Goal: Task Accomplishment & Management: Use online tool/utility

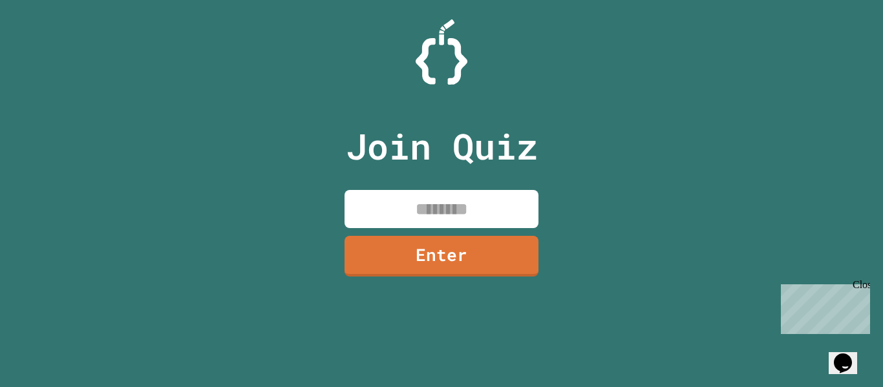
click at [394, 201] on input at bounding box center [442, 209] width 194 height 38
type input "********"
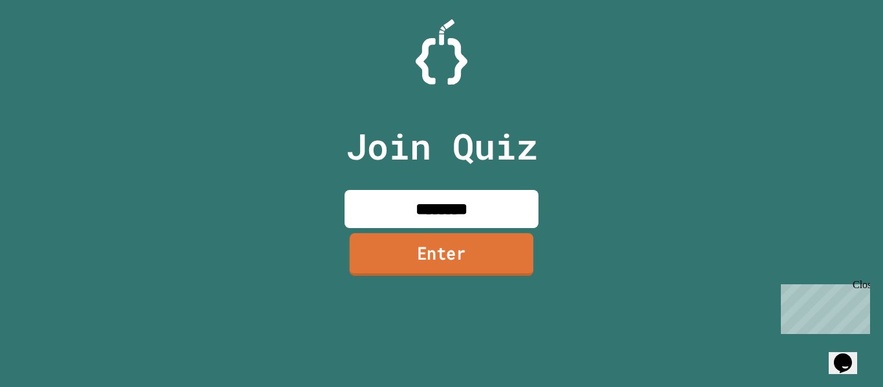
click at [398, 268] on link "Enter" at bounding box center [442, 254] width 184 height 43
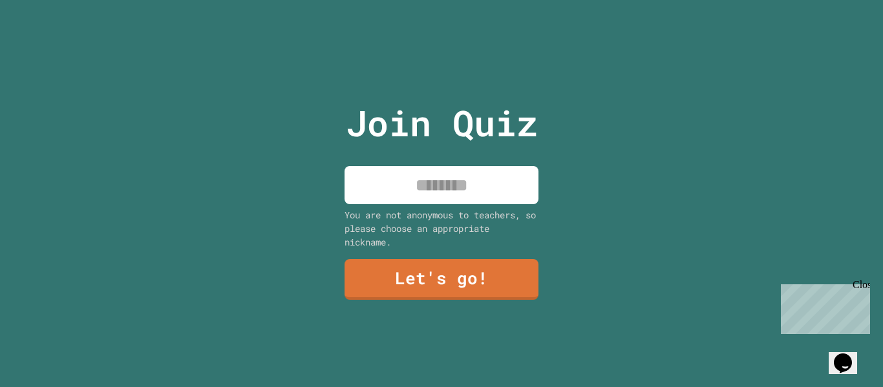
click at [436, 200] on input at bounding box center [442, 185] width 194 height 38
type input "***"
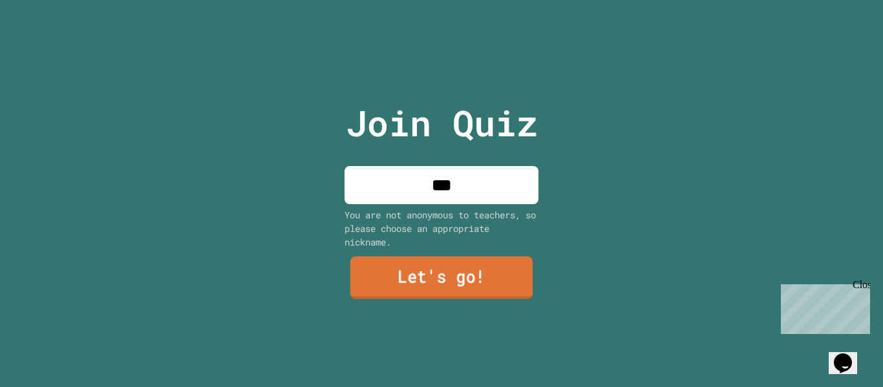
click at [485, 265] on link "Let's go!" at bounding box center [441, 278] width 182 height 43
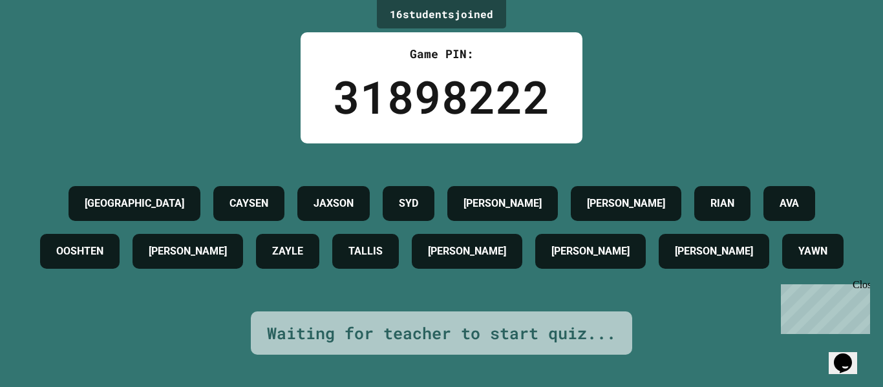
click at [798, 259] on h4 "YAWN" at bounding box center [812, 252] width 29 height 16
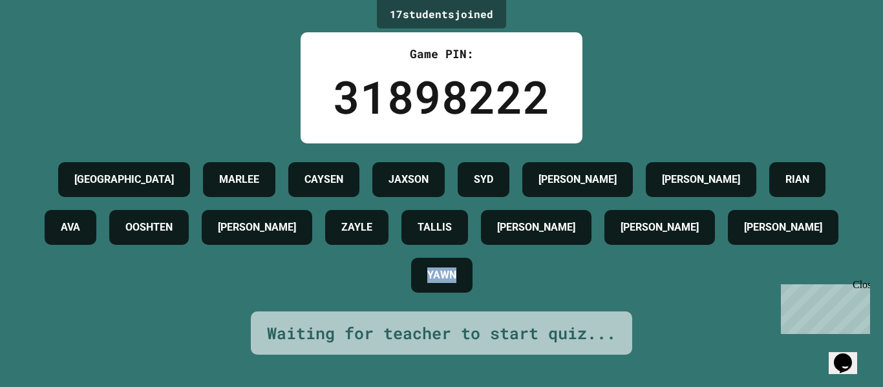
click at [609, 299] on div "BROOKLYN [PERSON_NAME] JAXSON [PERSON_NAME] [PERSON_NAME] AVA OOSHTEN [PERSON_N…" at bounding box center [441, 228] width 818 height 144
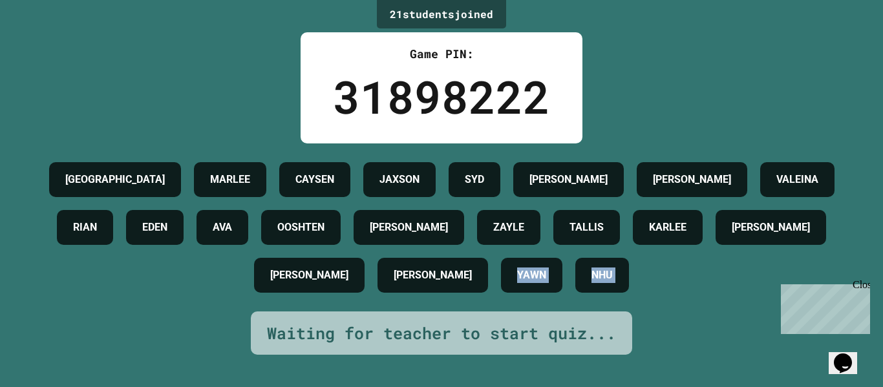
click at [365, 293] on div "[PERSON_NAME]" at bounding box center [309, 275] width 111 height 35
click at [609, 299] on div "BROOKLYN [PERSON_NAME] JAXSON [PERSON_NAME] [PERSON_NAME] [PERSON_NAME] AVA OOS…" at bounding box center [441, 228] width 818 height 144
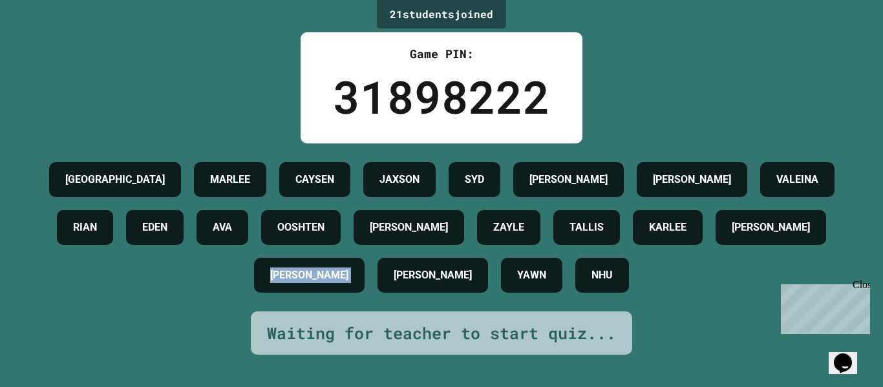
click at [609, 299] on div "BROOKLYN [PERSON_NAME] JAXSON [PERSON_NAME] [PERSON_NAME] [PERSON_NAME] AVA OOS…" at bounding box center [441, 228] width 818 height 144
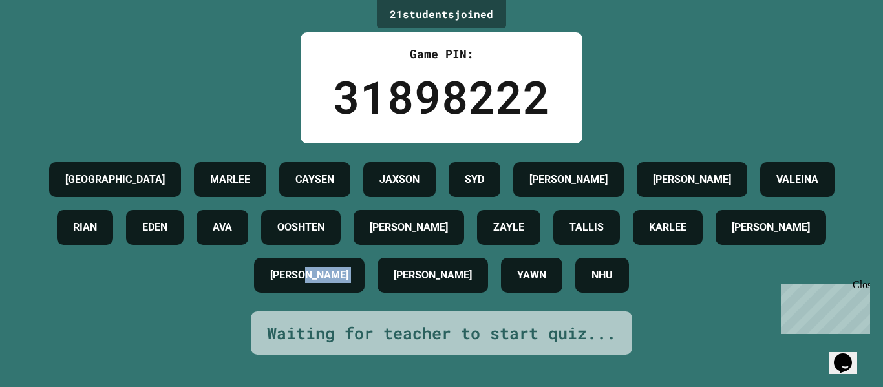
click at [609, 299] on div "BROOKLYN [PERSON_NAME] JAXSON [PERSON_NAME] [PERSON_NAME] [PERSON_NAME] AVA OOS…" at bounding box center [441, 228] width 818 height 144
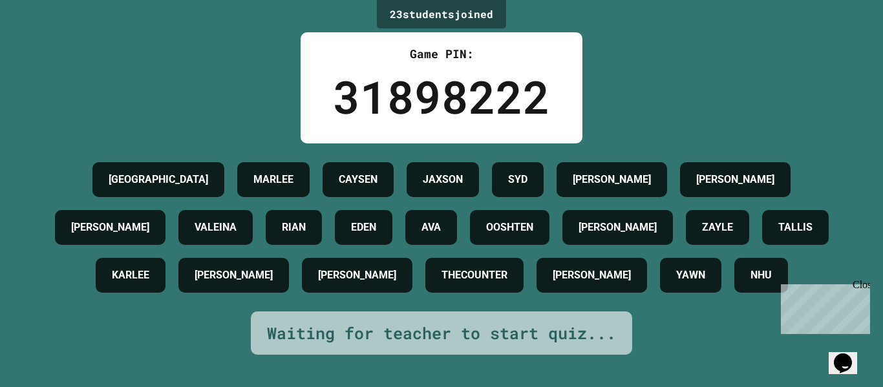
scroll to position [0, 0]
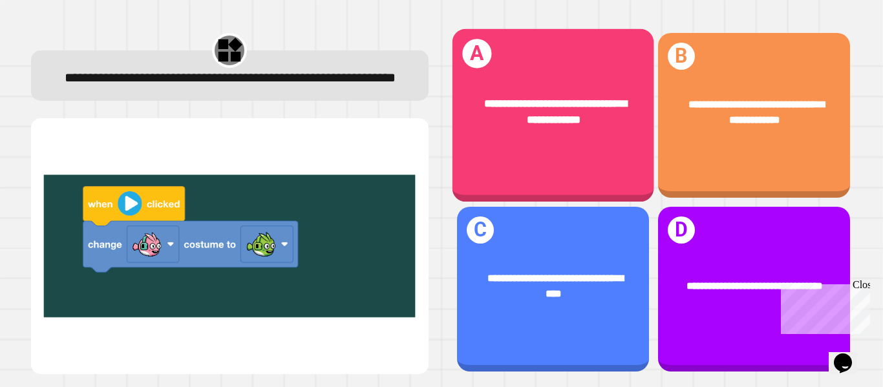
click at [566, 147] on div "**********" at bounding box center [553, 112] width 202 height 76
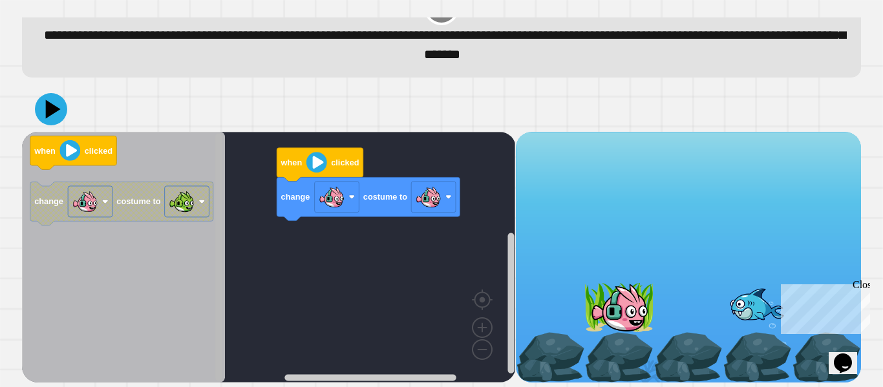
scroll to position [36, 0]
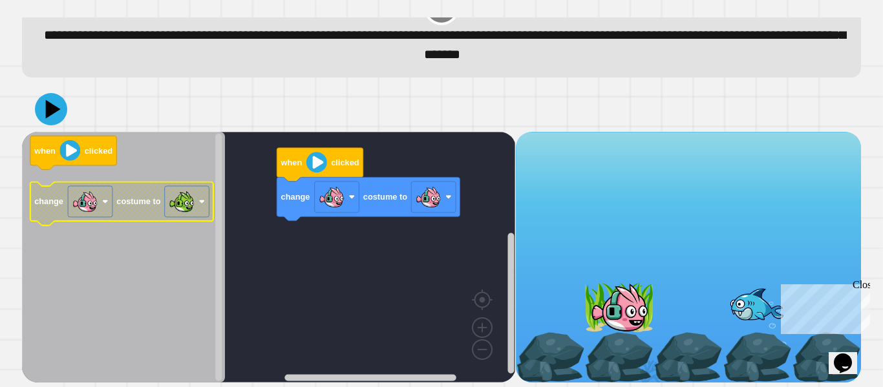
click at [121, 205] on text "costume to" at bounding box center [139, 202] width 44 height 10
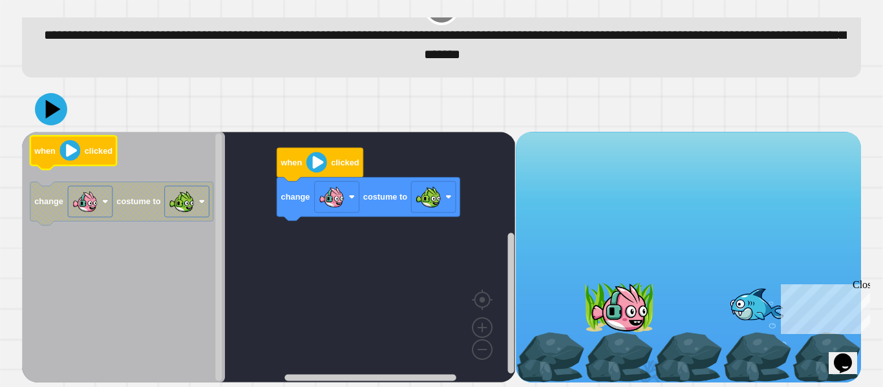
click at [85, 148] on text "clicked" at bounding box center [99, 151] width 28 height 10
click at [56, 111] on icon at bounding box center [54, 109] width 18 height 23
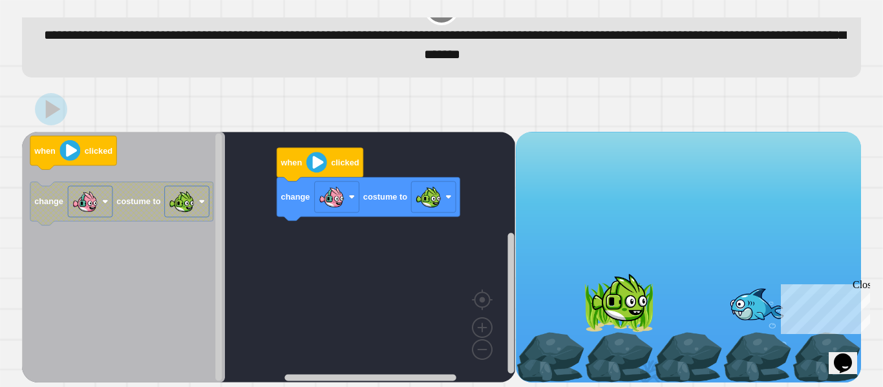
click at [864, 286] on div "Close" at bounding box center [861, 287] width 16 height 16
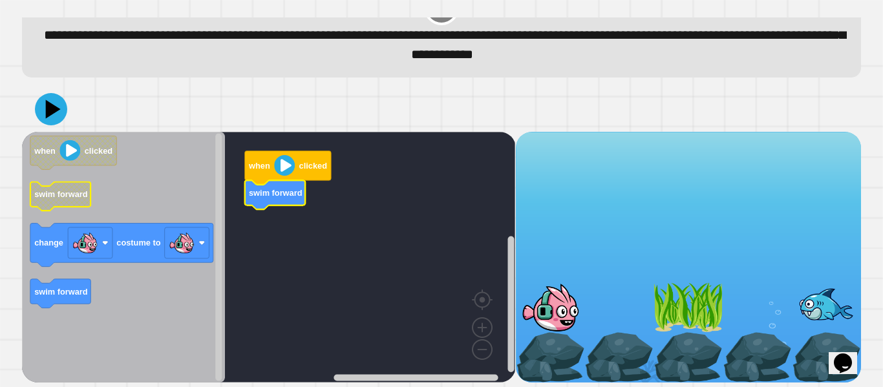
click at [75, 202] on icon "Blockly Workspace" at bounding box center [60, 196] width 61 height 29
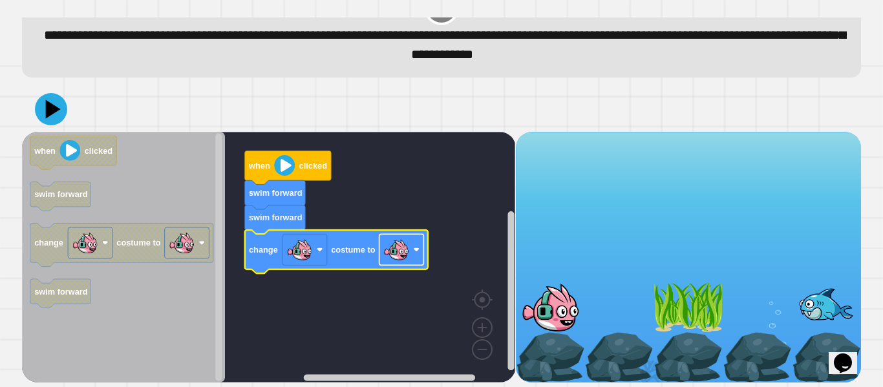
click at [388, 254] on image "Blockly Workspace" at bounding box center [396, 250] width 26 height 26
click at [41, 104] on icon at bounding box center [51, 109] width 39 height 39
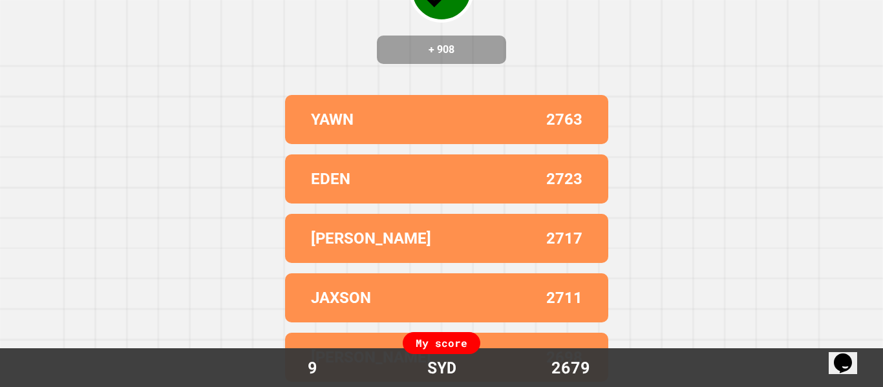
scroll to position [0, 0]
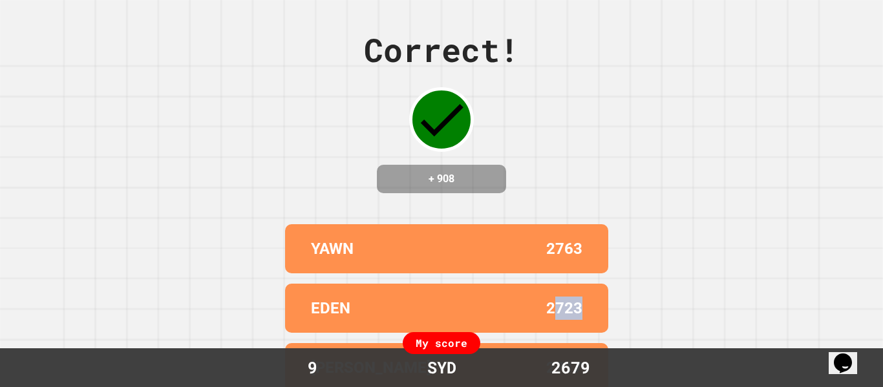
drag, startPoint x: 557, startPoint y: 323, endPoint x: 579, endPoint y: 319, distance: 22.2
click at [579, 319] on p "2723" at bounding box center [564, 308] width 36 height 23
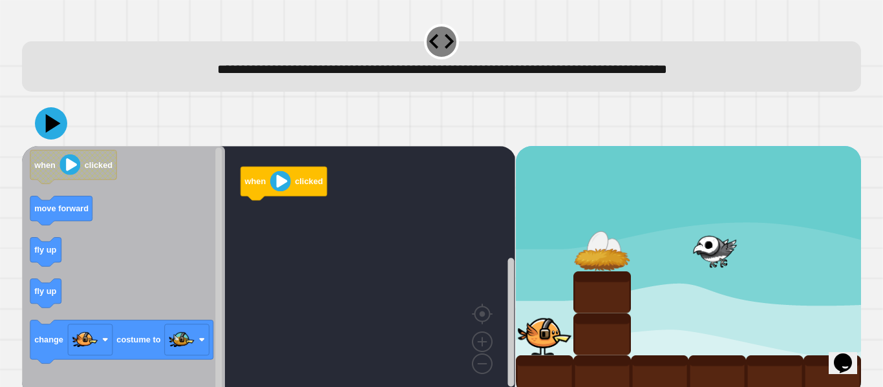
scroll to position [16, 0]
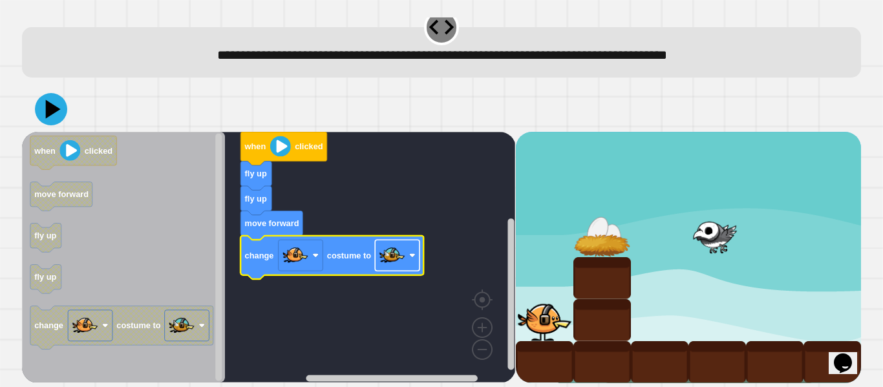
click at [401, 257] on image "Blockly Workspace" at bounding box center [392, 255] width 26 height 26
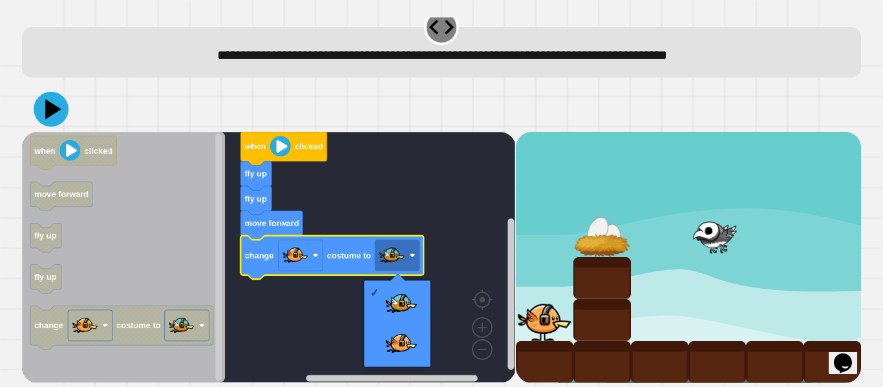
click at [60, 115] on icon at bounding box center [51, 109] width 35 height 35
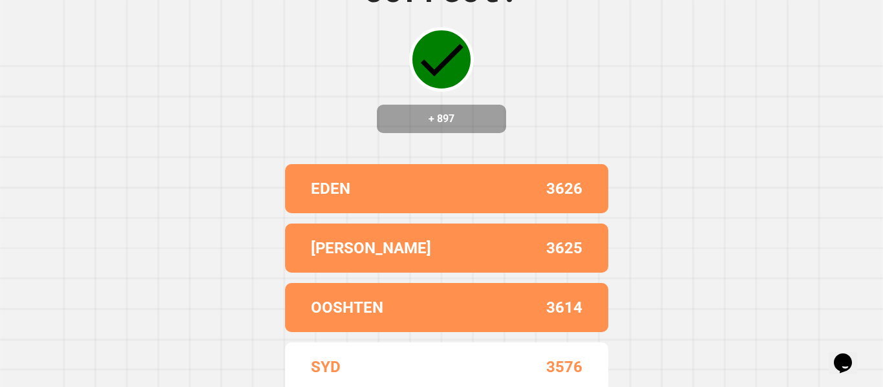
scroll to position [141, 0]
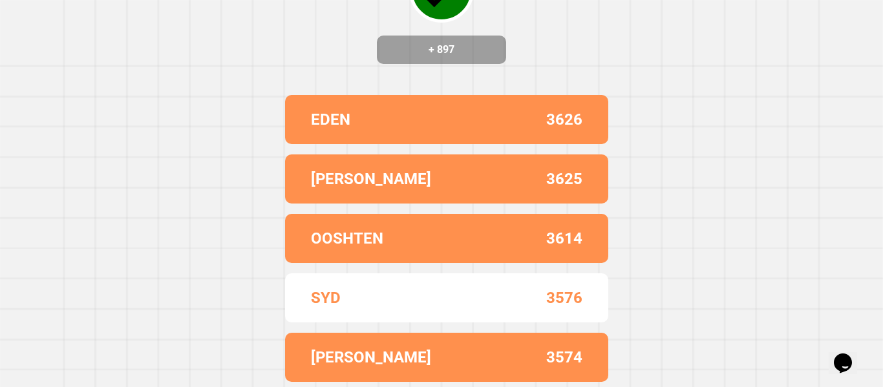
click at [577, 184] on p "3625" at bounding box center [564, 178] width 36 height 23
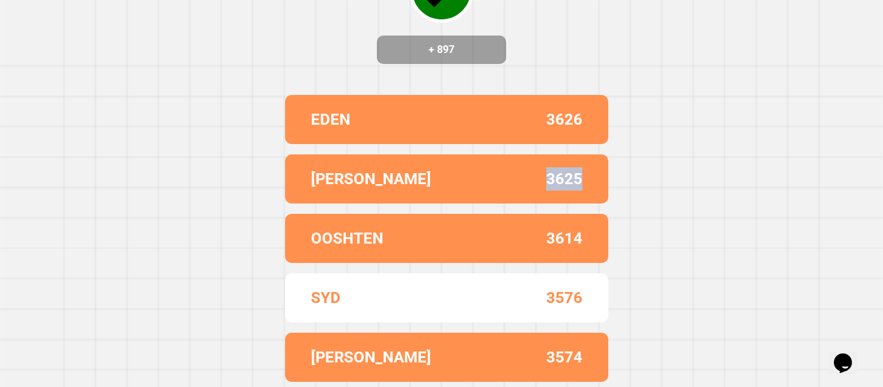
click at [577, 184] on p "3625" at bounding box center [564, 178] width 36 height 23
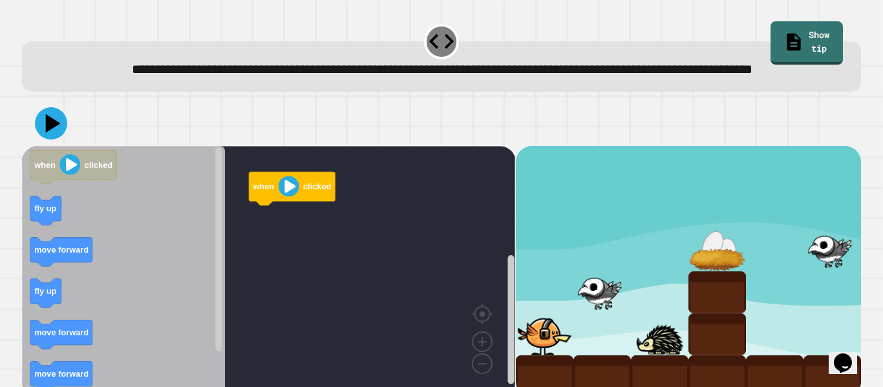
scroll to position [36, 0]
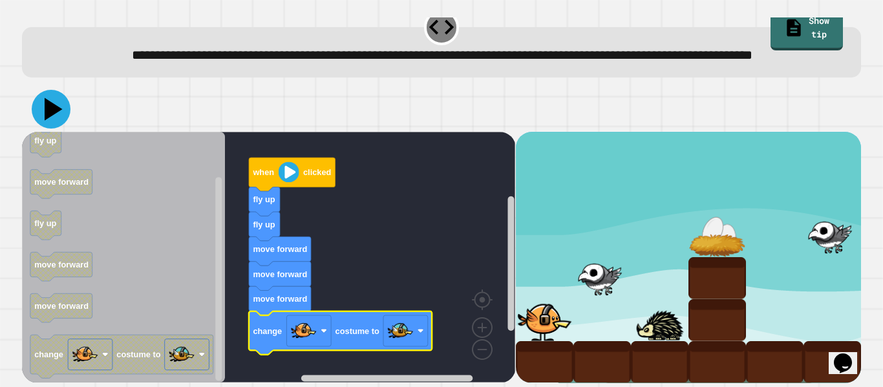
click at [59, 105] on icon at bounding box center [51, 109] width 39 height 39
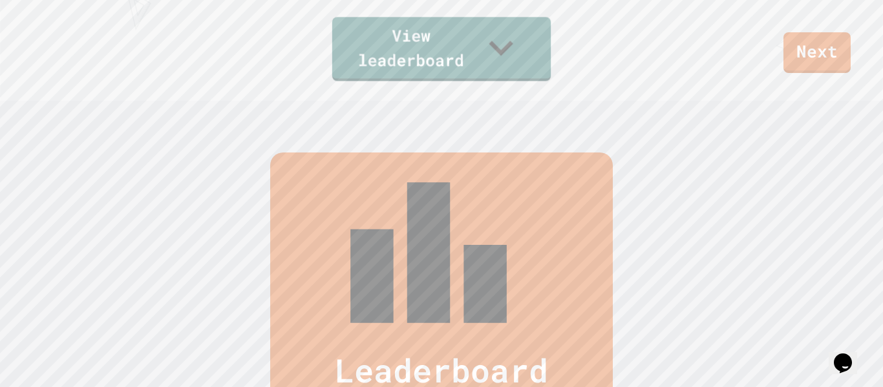
scroll to position [0, 0]
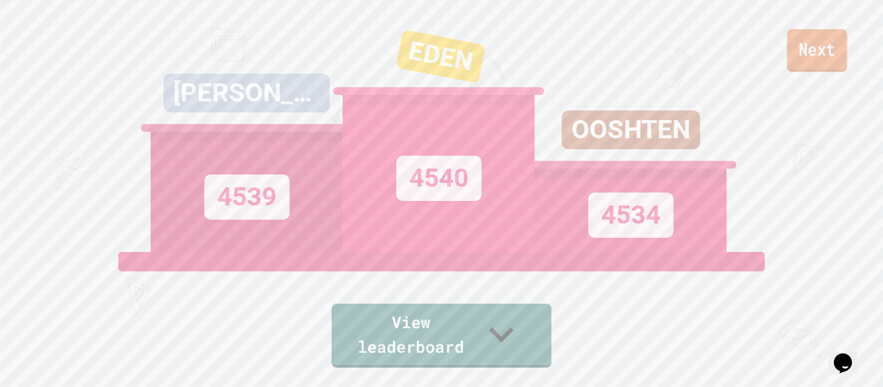
click at [796, 64] on link "Next" at bounding box center [817, 50] width 60 height 43
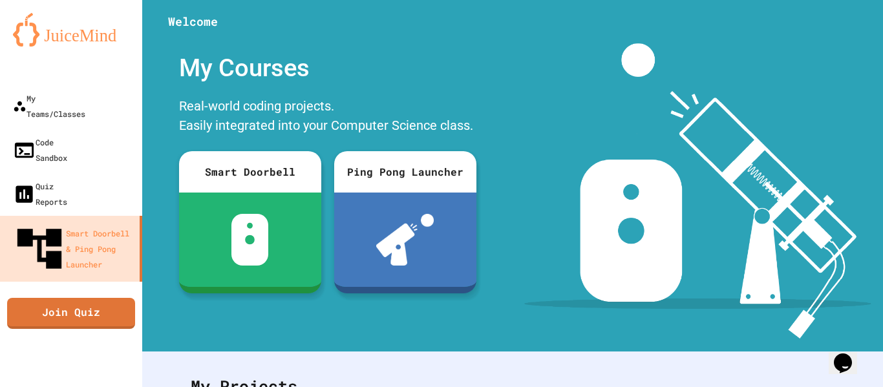
click at [114, 298] on link "Join Quiz" at bounding box center [71, 313] width 128 height 31
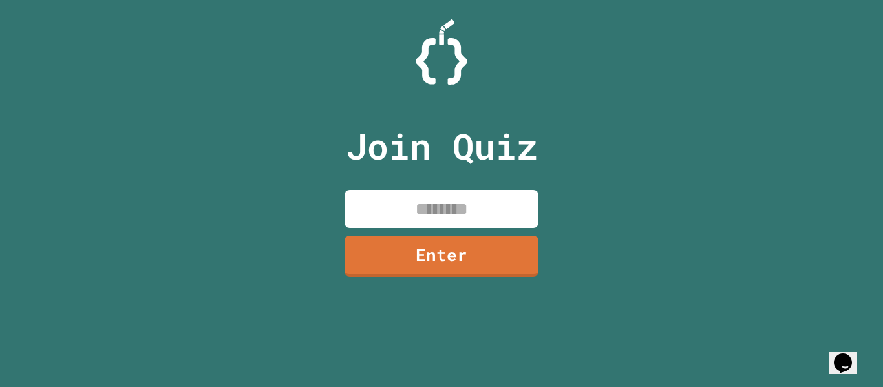
click at [527, 211] on input at bounding box center [442, 209] width 194 height 38
type input "********"
click at [482, 261] on link "Enter" at bounding box center [442, 254] width 194 height 43
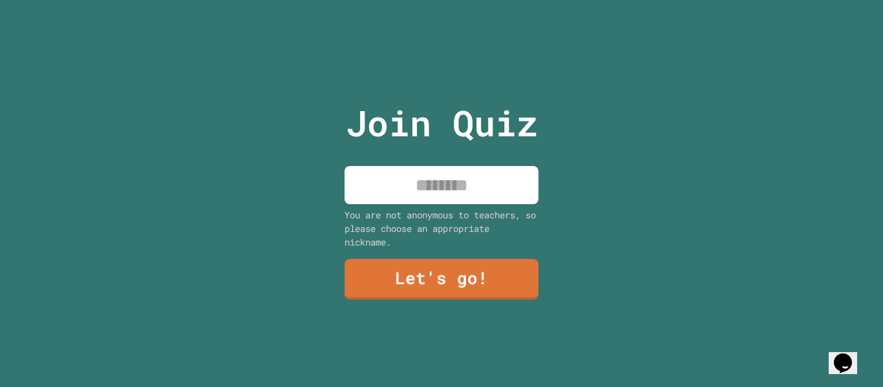
click at [451, 204] on input at bounding box center [442, 185] width 194 height 38
type input "*"
click at [437, 312] on div "Join Quiz *** You are not anonymous to teachers, so please choose an appropriat…" at bounding box center [442, 193] width 218 height 387
click at [485, 193] on input "***" at bounding box center [442, 185] width 194 height 38
type input "*"
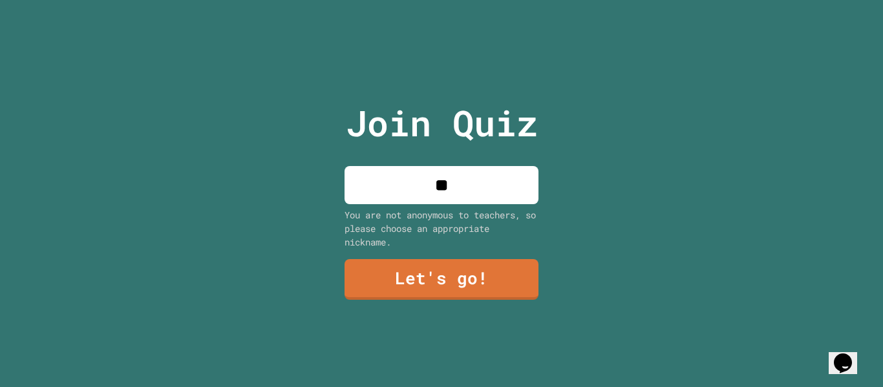
type input "***"
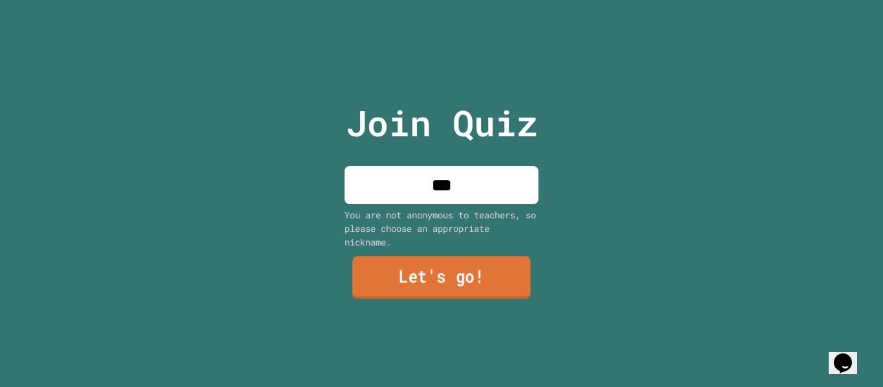
click at [499, 261] on link "Let's go!" at bounding box center [441, 278] width 178 height 43
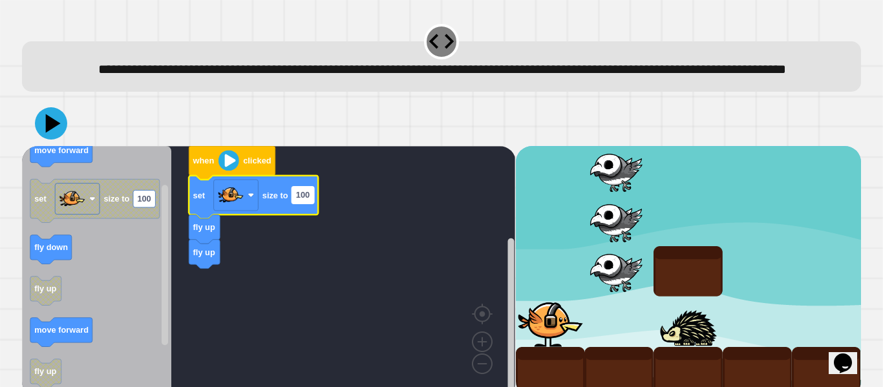
click at [301, 200] on text "100" at bounding box center [303, 196] width 14 height 10
click at [301, 217] on input "***" at bounding box center [303, 217] width 22 height 17
type input "*"
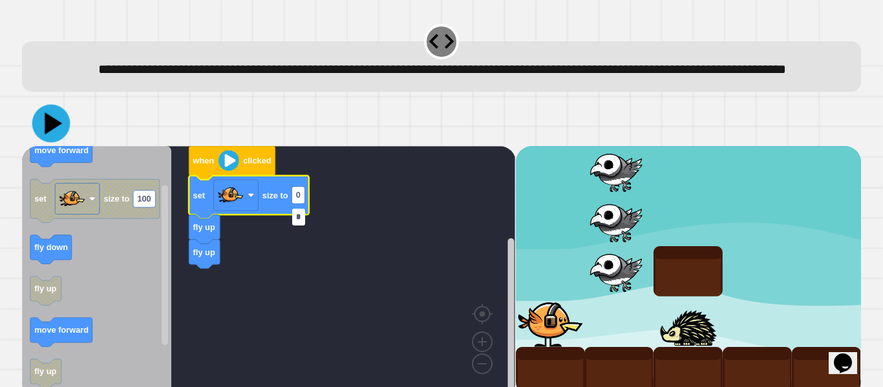
click at [55, 142] on icon at bounding box center [51, 124] width 38 height 38
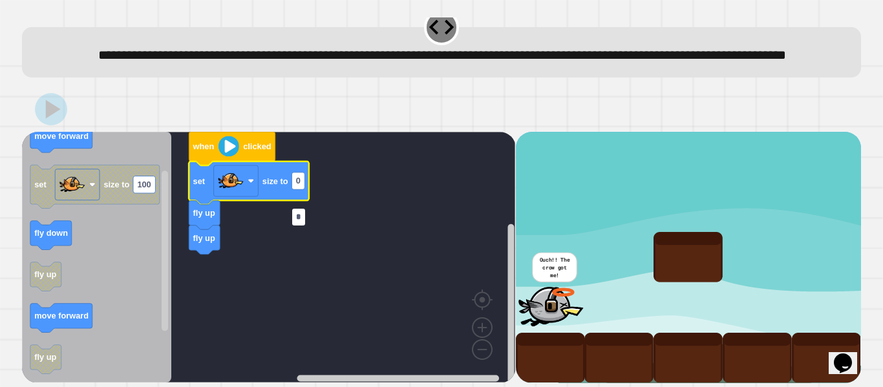
click at [299, 181] on text "0" at bounding box center [298, 181] width 5 height 10
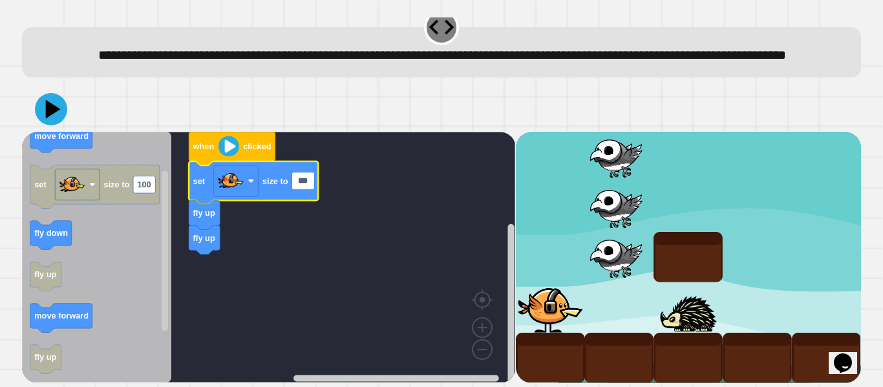
type input "***"
click at [485, 92] on div at bounding box center [441, 109] width 839 height 45
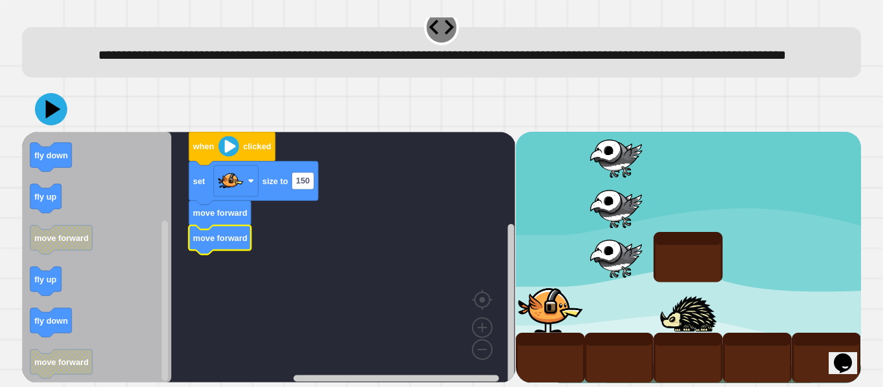
click at [55, 129] on div at bounding box center [441, 109] width 839 height 45
click at [53, 123] on icon at bounding box center [51, 109] width 32 height 32
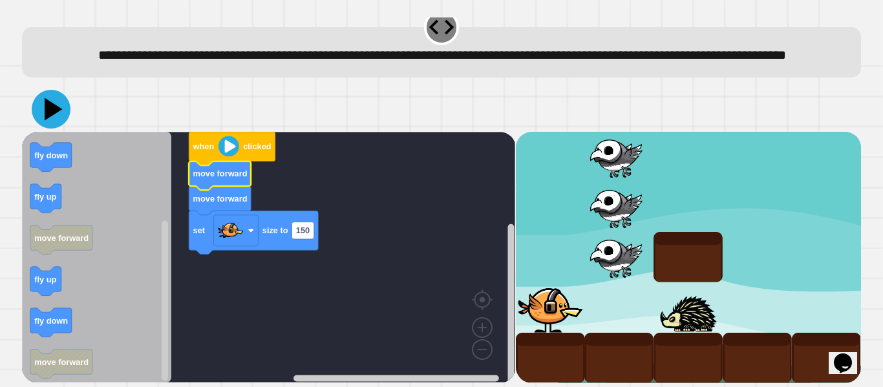
click at [51, 112] on icon at bounding box center [54, 109] width 18 height 23
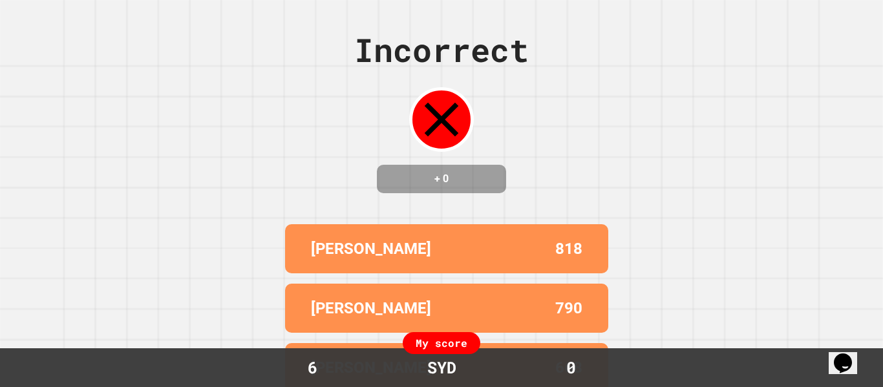
scroll to position [141, 0]
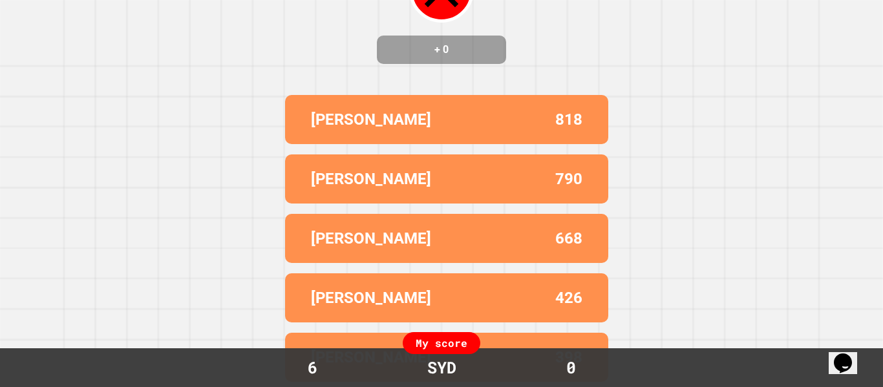
click at [469, 361] on div "6 SYD 0" at bounding box center [442, 368] width 356 height 25
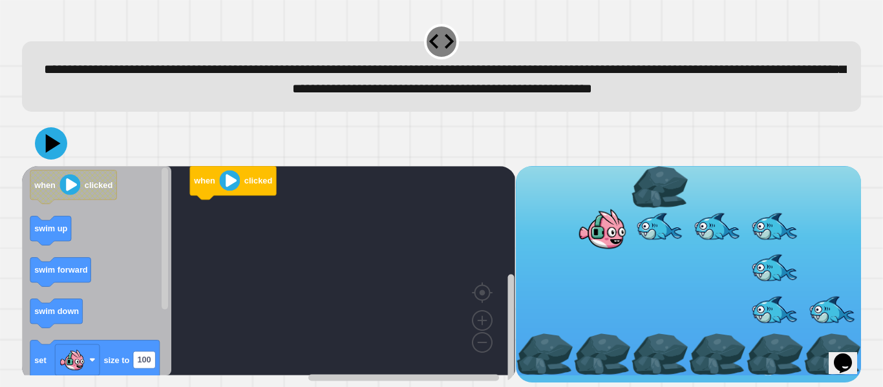
scroll to position [16, 0]
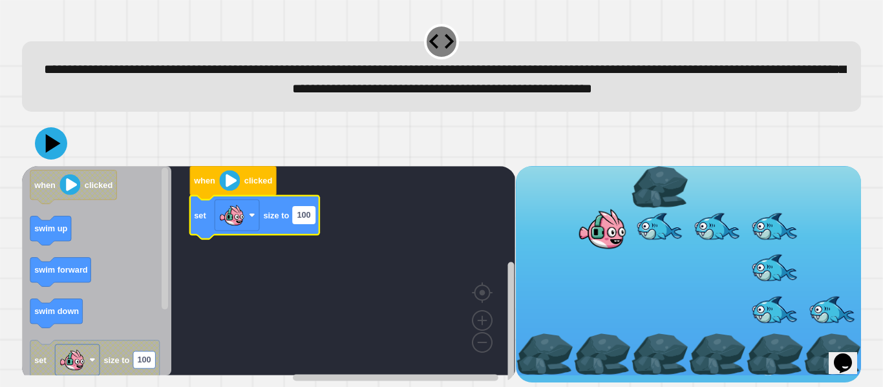
click at [302, 220] on text "100" at bounding box center [304, 215] width 14 height 10
type input "***"
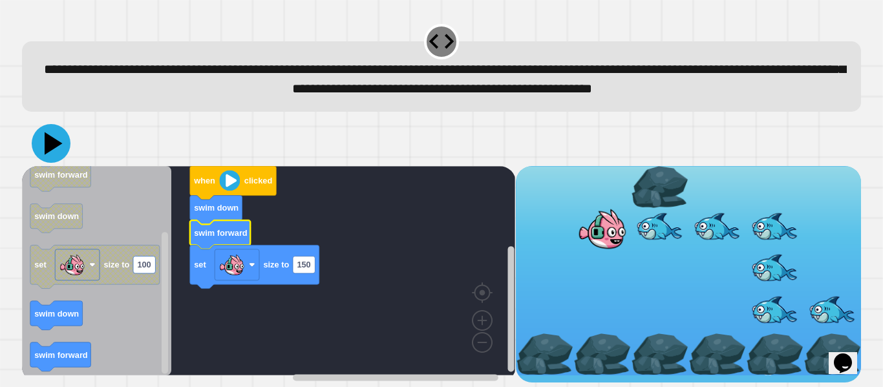
click at [64, 158] on icon at bounding box center [51, 143] width 39 height 39
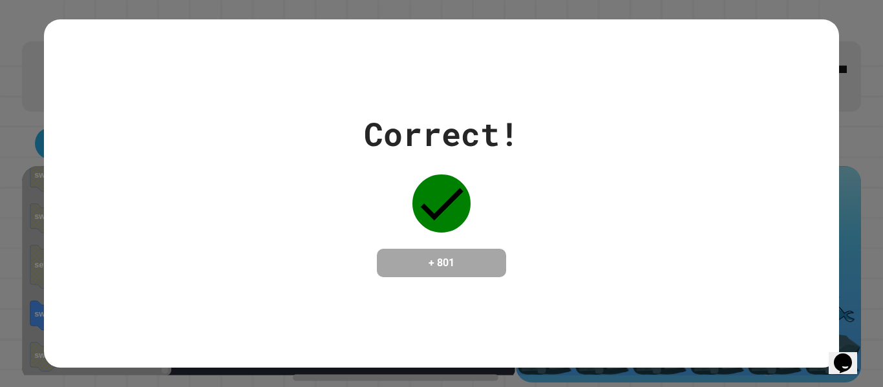
drag, startPoint x: 64, startPoint y: 364, endPoint x: 177, endPoint y: 294, distance: 132.9
click at [177, 294] on div "Correct! + 801" at bounding box center [441, 193] width 795 height 348
click at [336, 314] on div "Correct! + 801" at bounding box center [441, 193] width 795 height 348
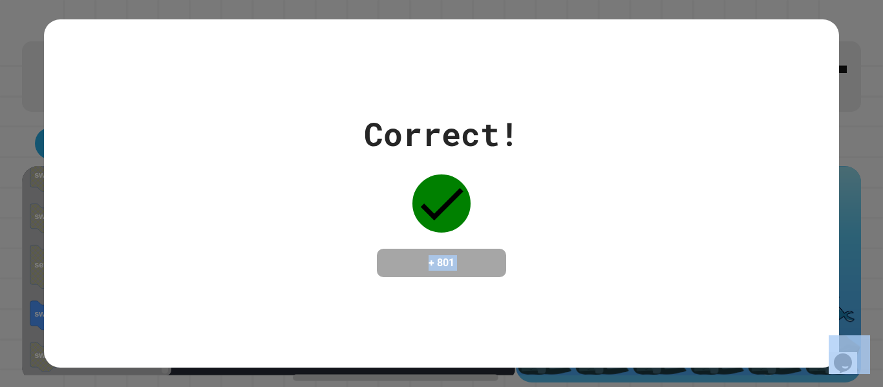
click at [513, 208] on div "Correct! + 801" at bounding box center [441, 193] width 155 height 167
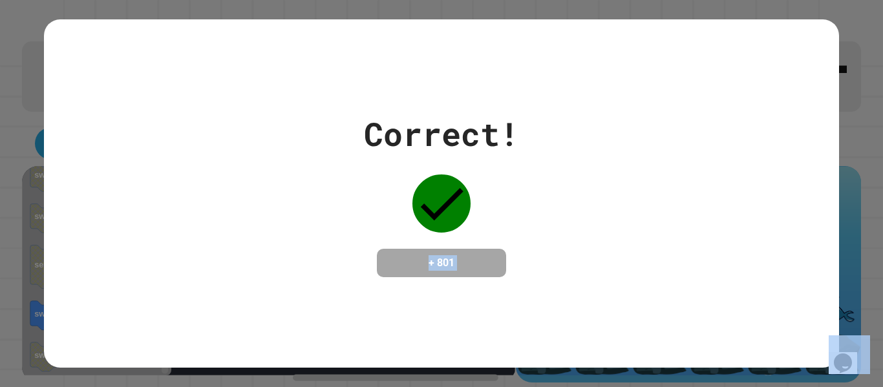
click at [513, 208] on div "Correct! + 801" at bounding box center [441, 193] width 155 height 167
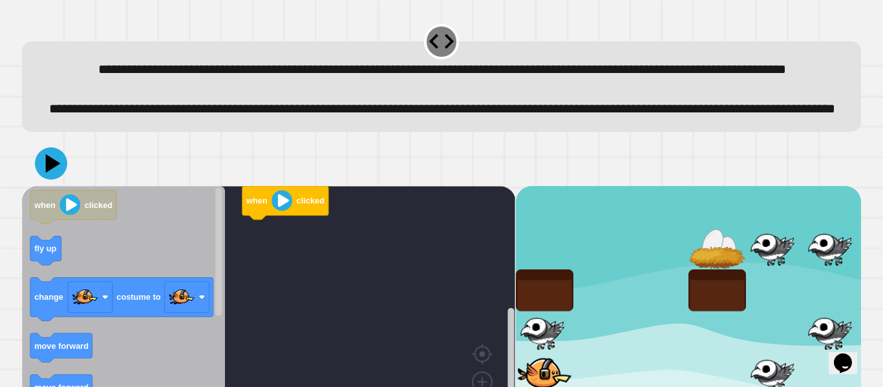
scroll to position [99, 0]
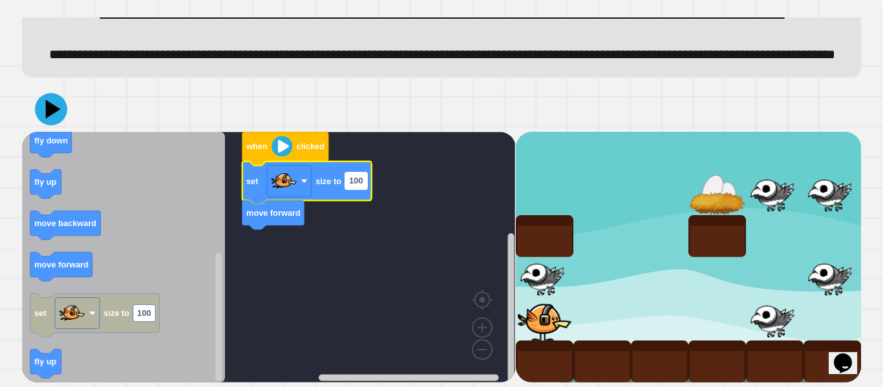
click at [365, 179] on rect "Blockly Workspace" at bounding box center [356, 180] width 22 height 17
type input "**"
click at [211, 235] on icon "Blockly Workspace" at bounding box center [123, 257] width 203 height 251
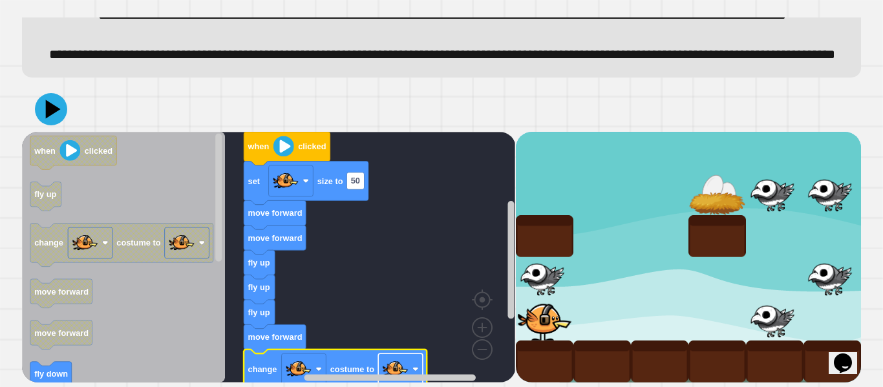
click at [394, 367] on image "Blockly Workspace" at bounding box center [396, 369] width 26 height 26
click at [56, 106] on icon at bounding box center [51, 109] width 39 height 39
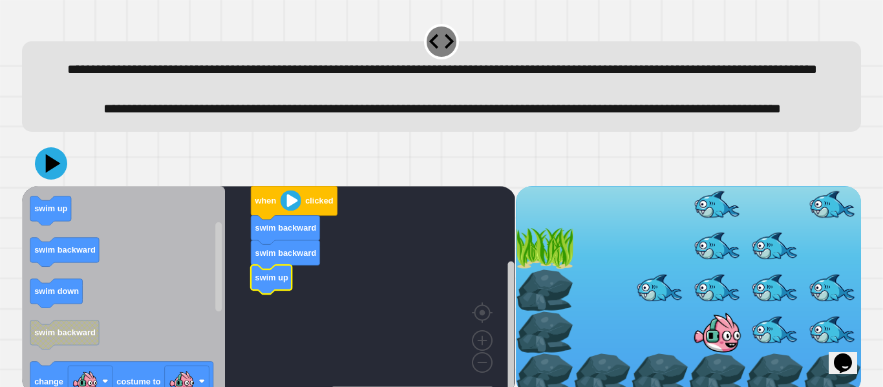
scroll to position [58, 0]
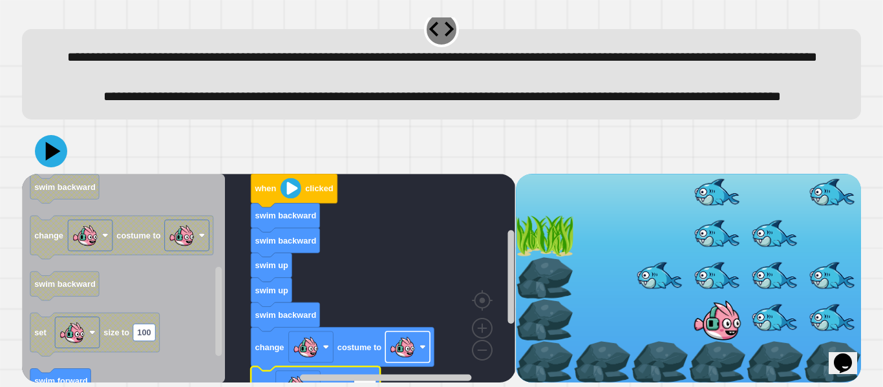
click at [407, 353] on image "Blockly Workspace" at bounding box center [403, 347] width 26 height 26
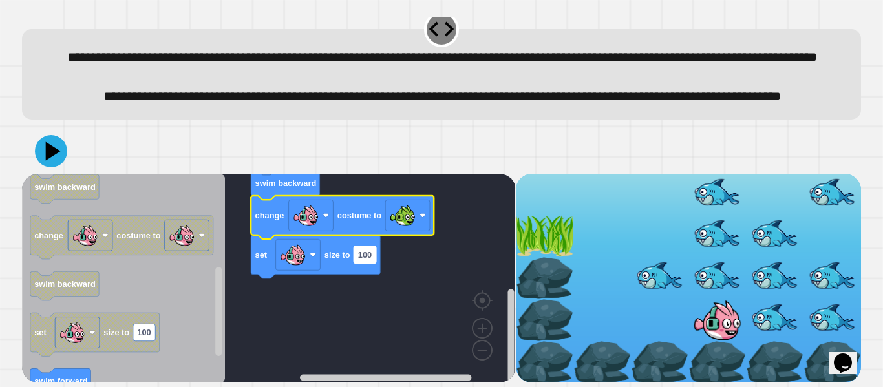
click at [370, 259] on text "100" at bounding box center [365, 255] width 14 height 10
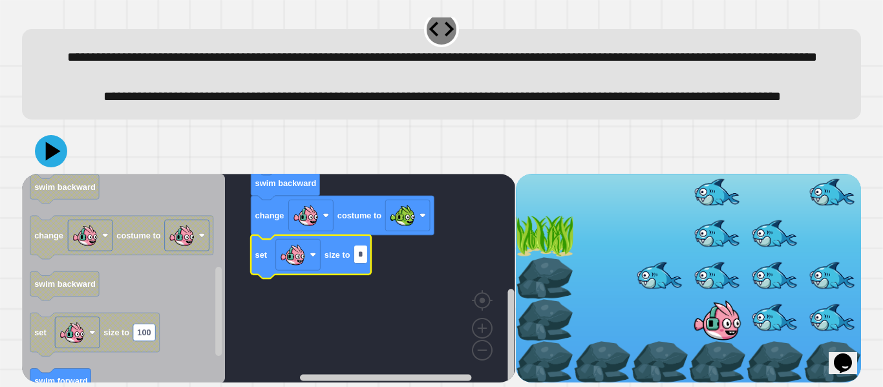
type input "**"
click at [54, 151] on icon at bounding box center [54, 151] width 18 height 23
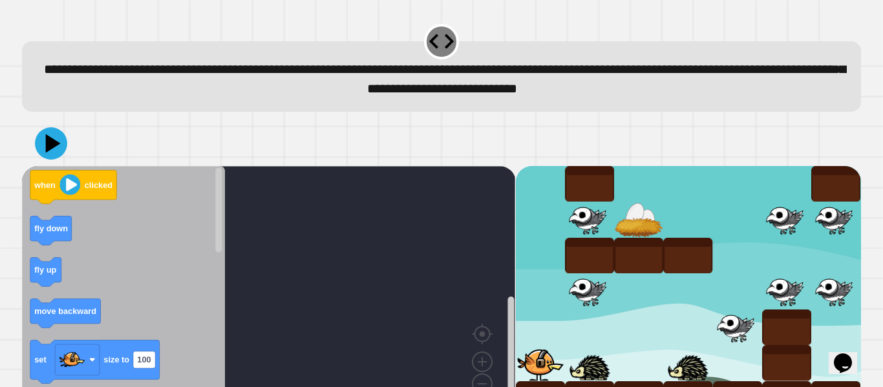
scroll to position [36, 0]
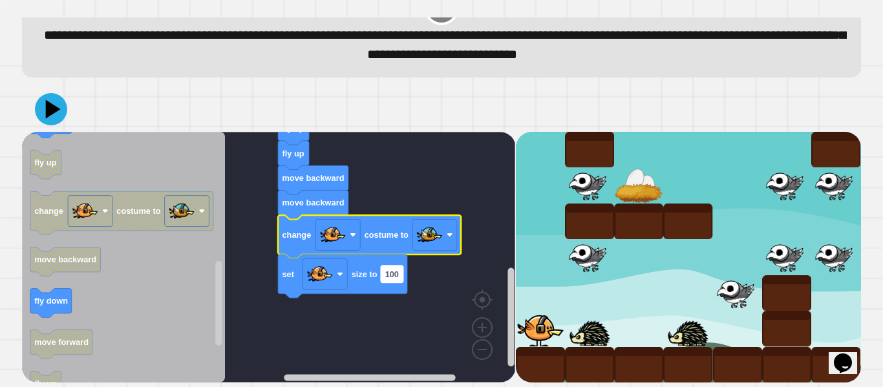
click at [386, 273] on text "100" at bounding box center [392, 275] width 14 height 10
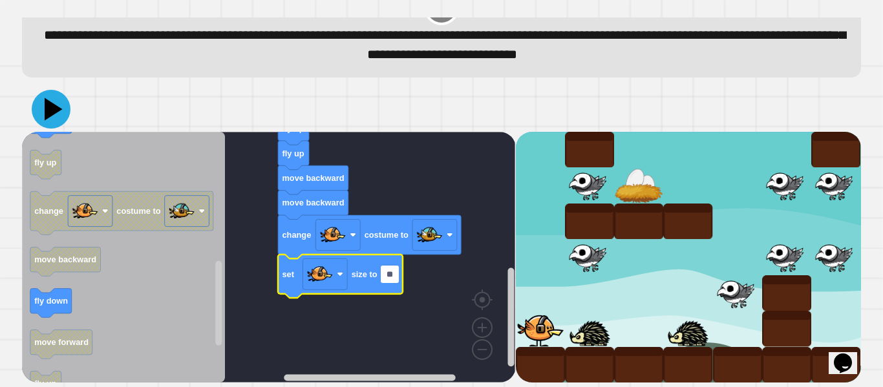
type input "**"
click at [52, 107] on icon at bounding box center [54, 109] width 18 height 23
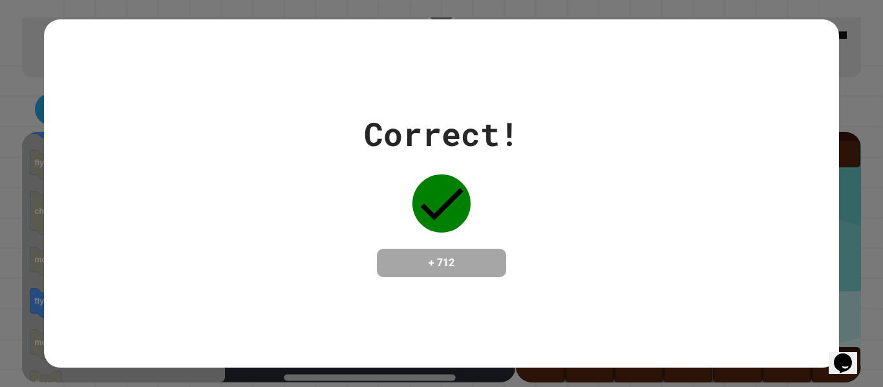
click at [83, 297] on div "Correct! + 712" at bounding box center [441, 193] width 795 height 348
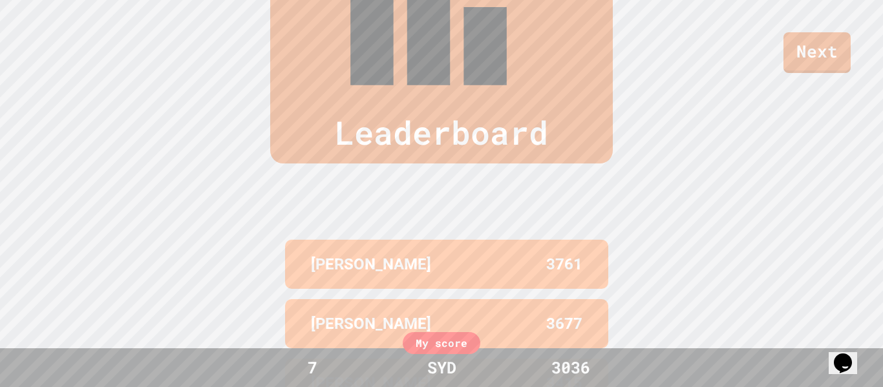
scroll to position [533, 0]
